Goal: Task Accomplishment & Management: Complete application form

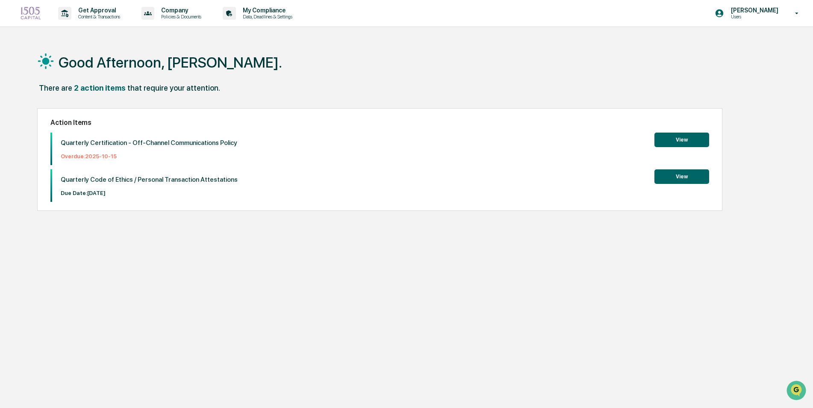
click at [688, 139] on button "View" at bounding box center [681, 139] width 55 height 15
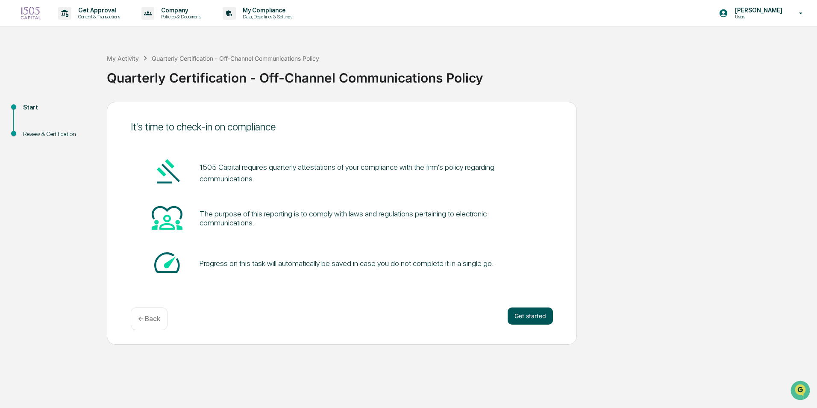
click at [525, 320] on button "Get started" at bounding box center [530, 315] width 45 height 17
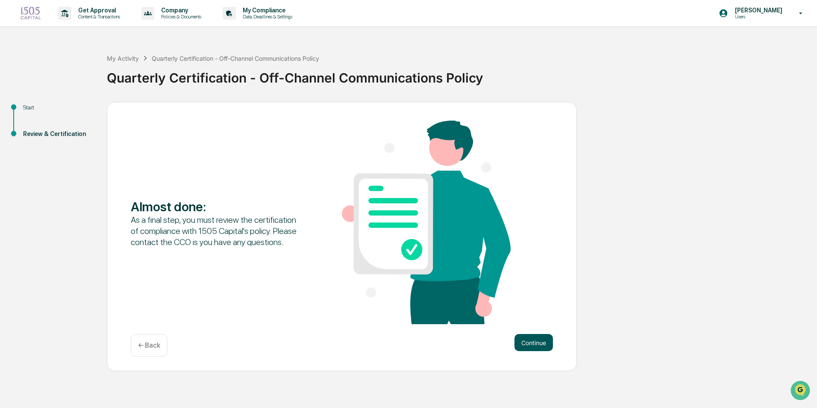
click at [538, 344] on button "Continue" at bounding box center [533, 342] width 38 height 17
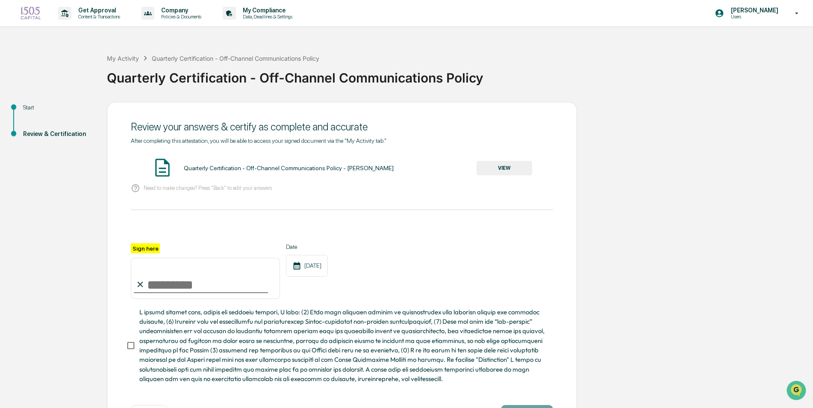
click at [196, 287] on input "Sign here" at bounding box center [205, 278] width 149 height 41
type input "**********"
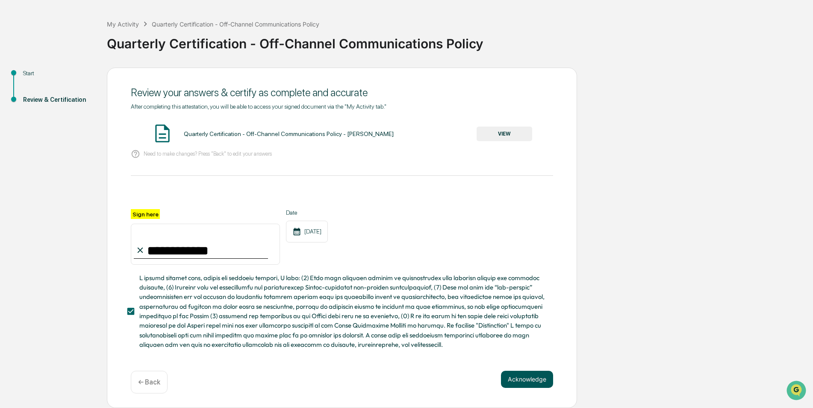
click at [528, 379] on button "Acknowledge" at bounding box center [527, 378] width 52 height 17
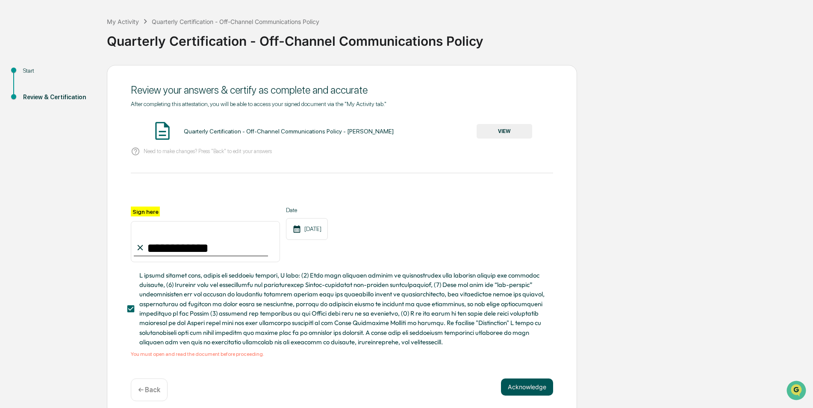
click at [538, 392] on button "Acknowledge" at bounding box center [527, 386] width 52 height 17
click at [508, 130] on button "VIEW" at bounding box center [504, 131] width 56 height 15
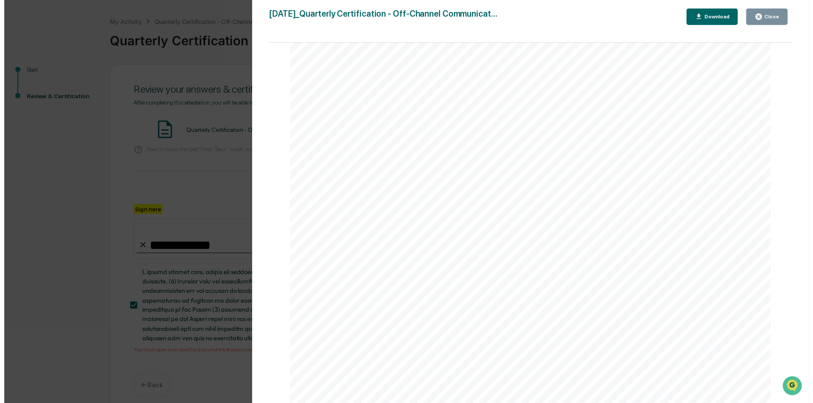
scroll to position [0, 0]
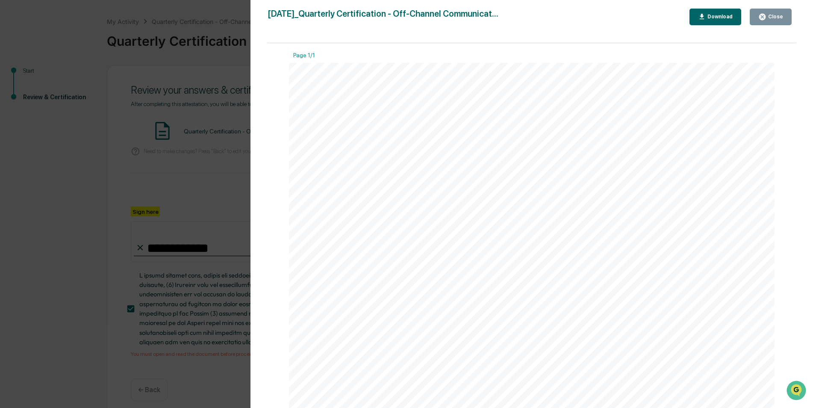
click at [712, 17] on div "Download" at bounding box center [719, 17] width 27 height 6
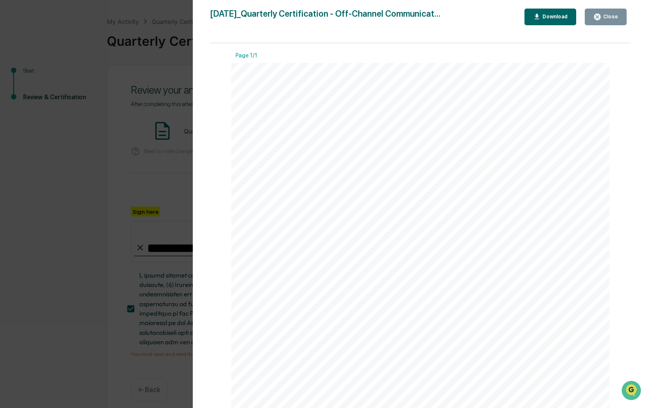
click at [603, 15] on div "Close" at bounding box center [609, 17] width 17 height 6
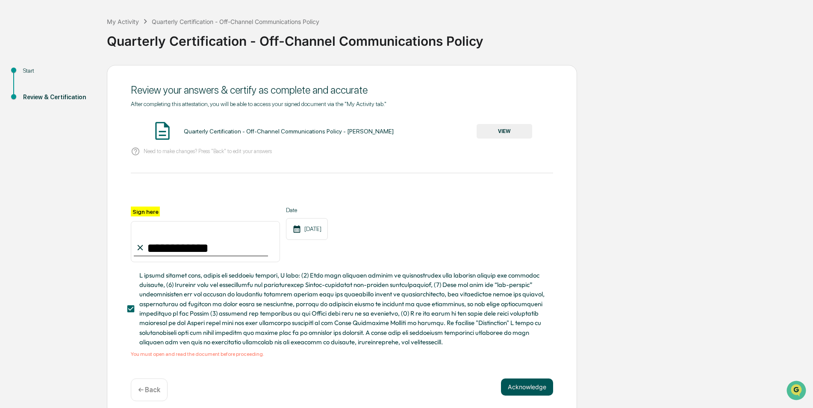
click at [524, 389] on button "Acknowledge" at bounding box center [527, 386] width 52 height 17
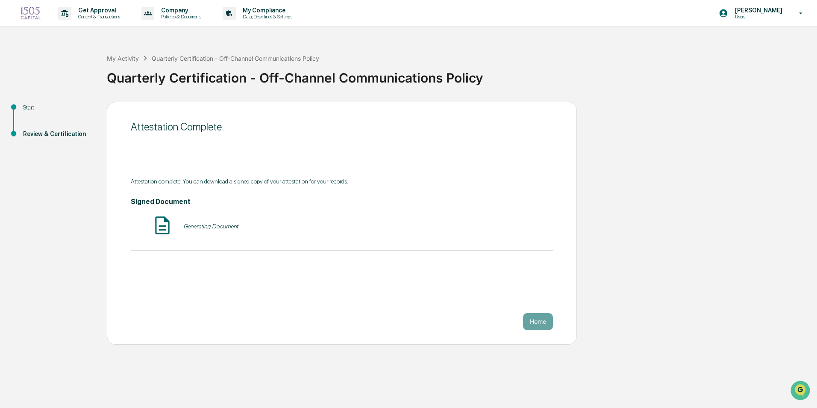
click at [537, 320] on button "Home" at bounding box center [538, 321] width 30 height 17
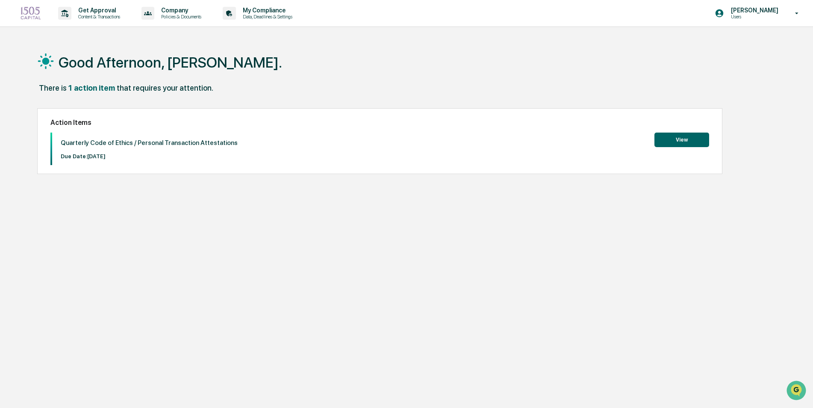
click at [691, 140] on button "View" at bounding box center [681, 139] width 55 height 15
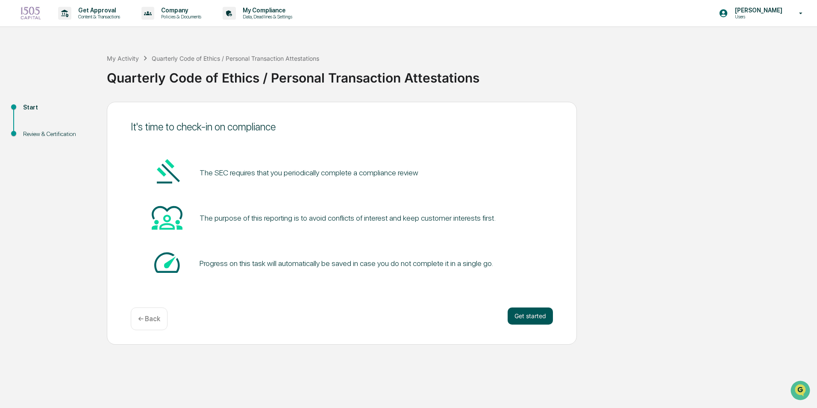
click at [518, 318] on button "Get started" at bounding box center [530, 315] width 45 height 17
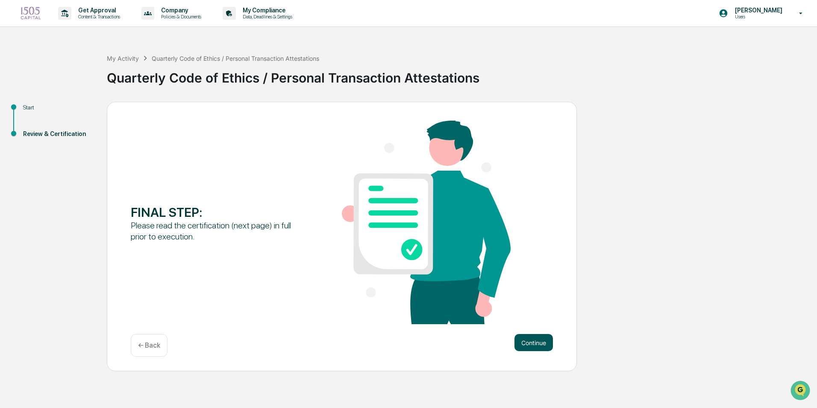
click at [536, 345] on button "Continue" at bounding box center [533, 342] width 38 height 17
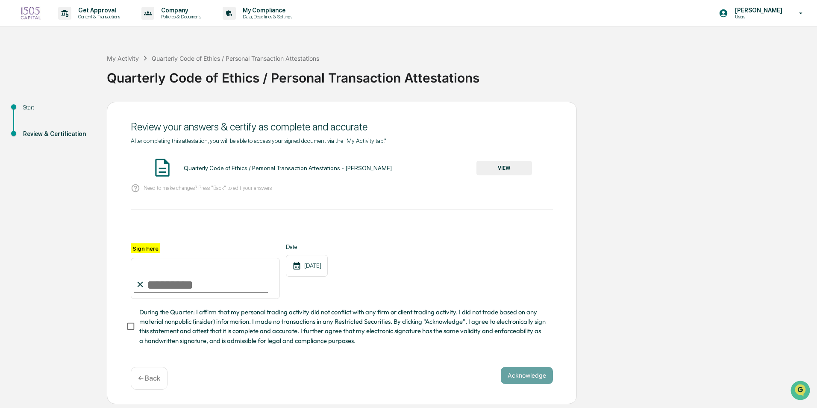
click at [218, 285] on input "Sign here" at bounding box center [205, 278] width 149 height 41
type input "**********"
click at [509, 168] on button "VIEW" at bounding box center [504, 168] width 56 height 15
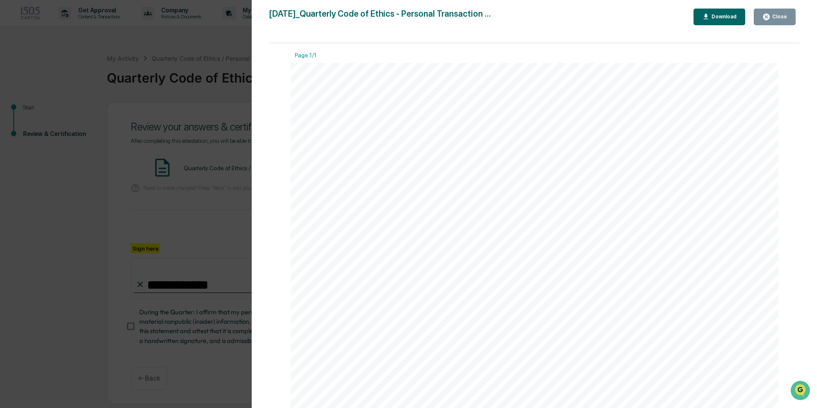
click at [789, 18] on button "Close" at bounding box center [775, 17] width 42 height 17
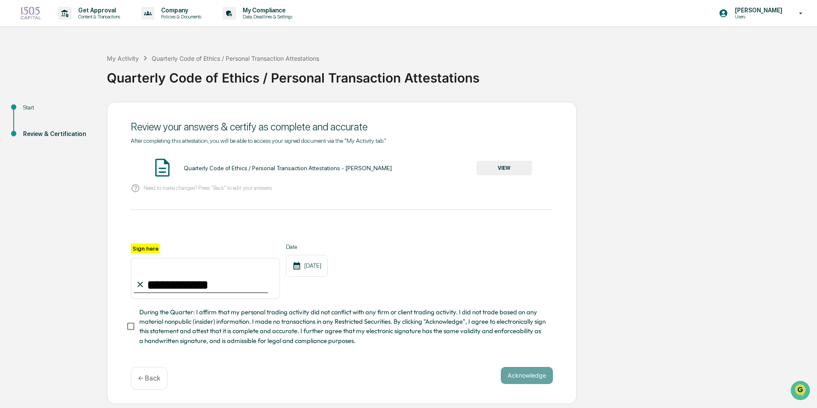
click at [520, 169] on button "VIEW" at bounding box center [504, 168] width 56 height 15
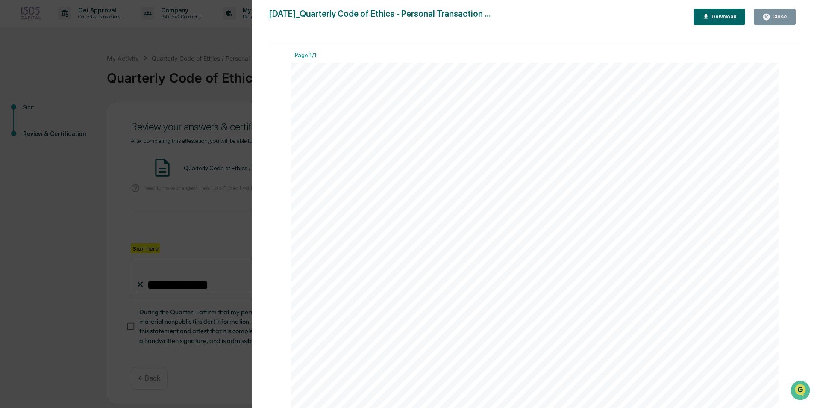
click at [721, 15] on div "Download" at bounding box center [723, 17] width 27 height 6
click at [776, 15] on div "Close" at bounding box center [778, 17] width 17 height 6
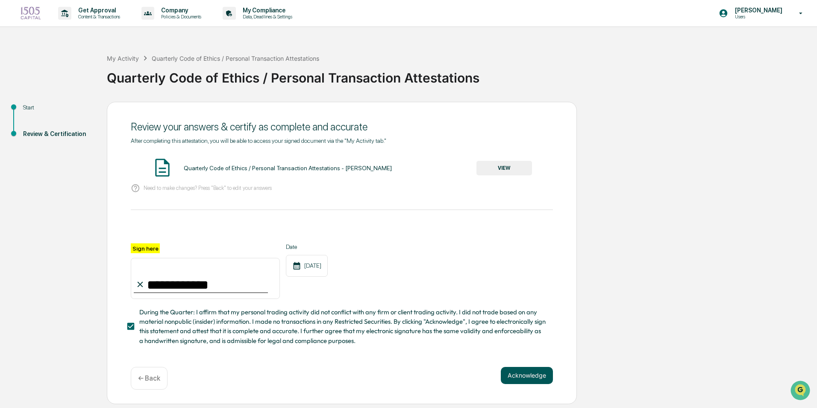
click at [530, 374] on button "Acknowledge" at bounding box center [527, 375] width 52 height 17
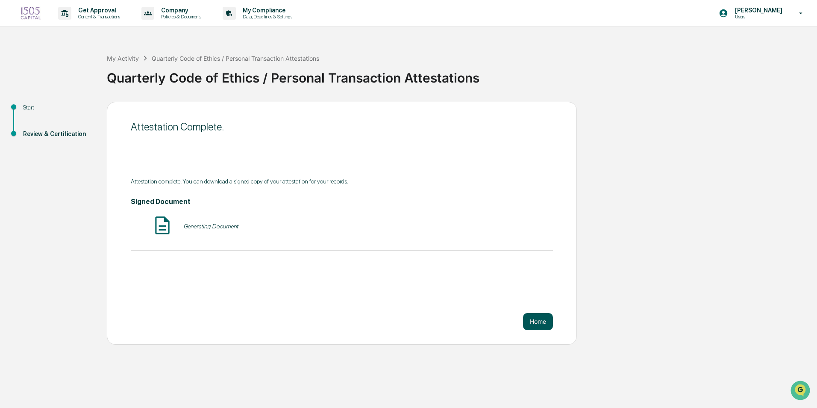
click at [540, 317] on button "Home" at bounding box center [538, 321] width 30 height 17
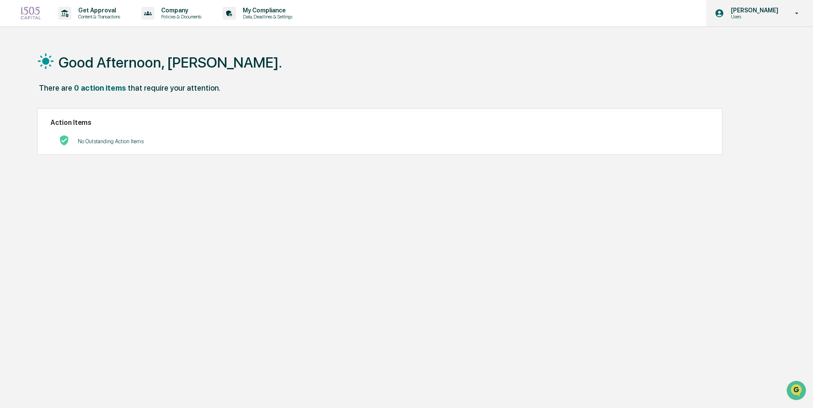
click at [791, 11] on icon at bounding box center [796, 13] width 15 height 8
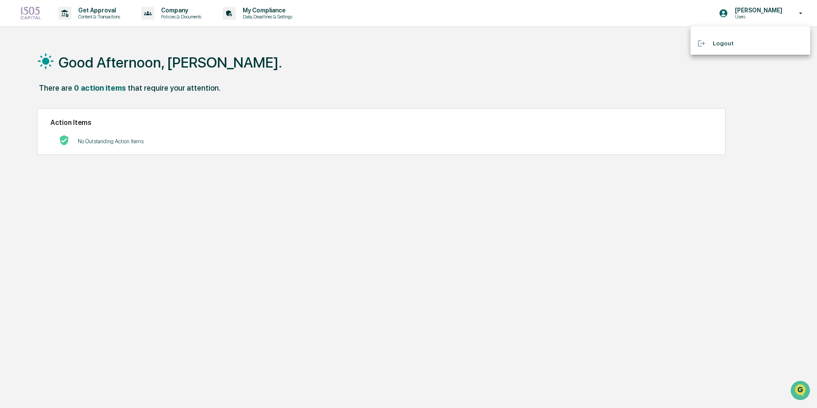
click at [725, 44] on li "Logout" at bounding box center [751, 43] width 120 height 16
